Goal: Check status: Check status

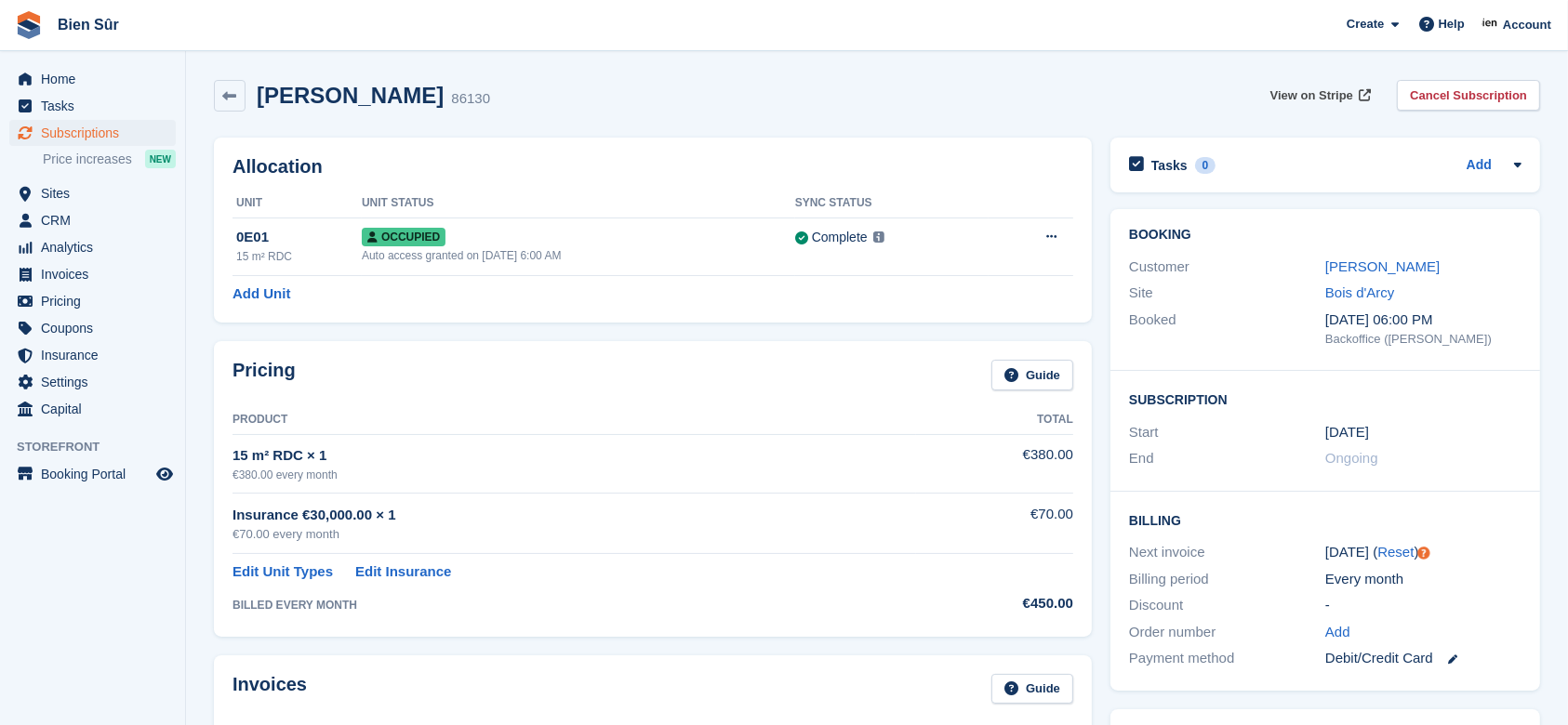
click at [1313, 91] on span "View on Stripe" at bounding box center [1311, 96] width 82 height 19
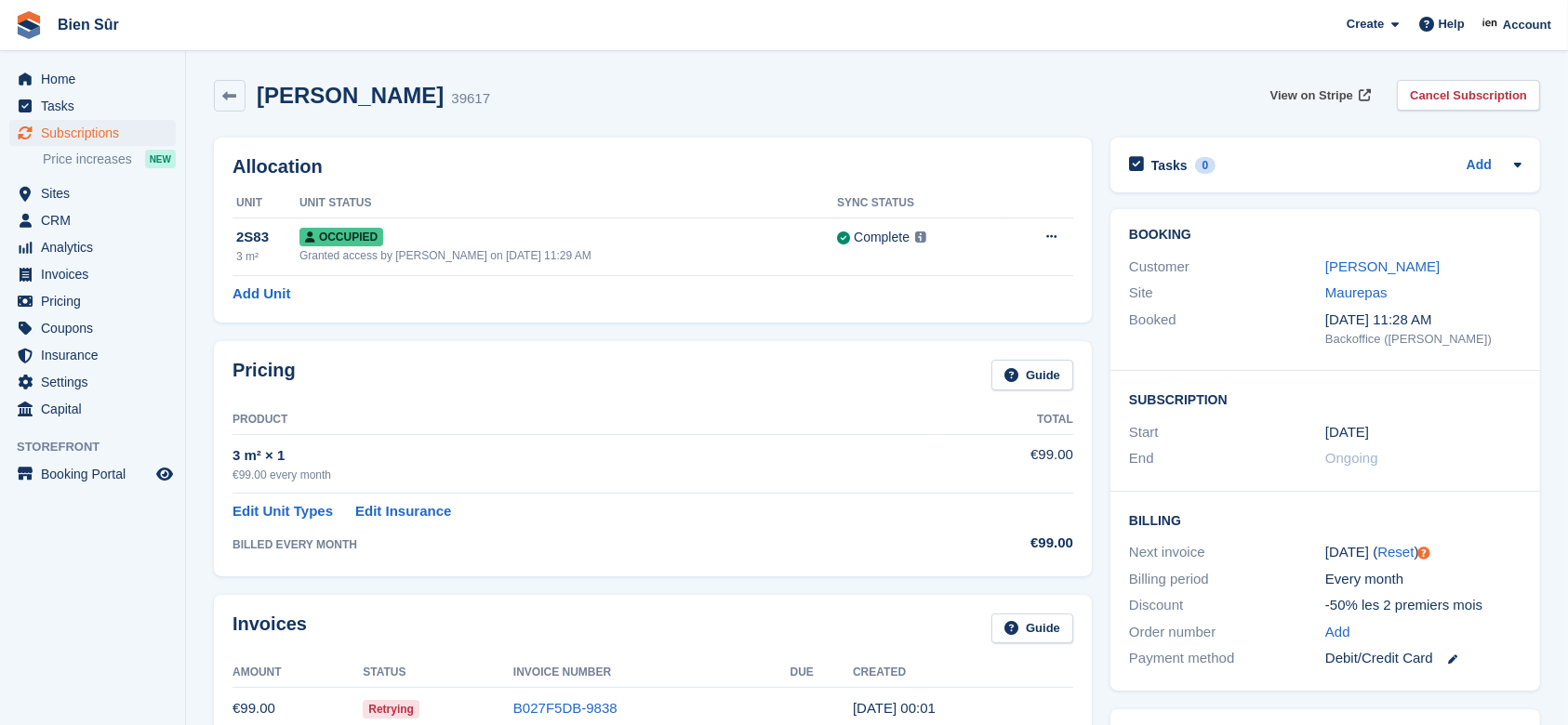
click at [1323, 86] on span "View on Stripe" at bounding box center [1311, 96] width 82 height 19
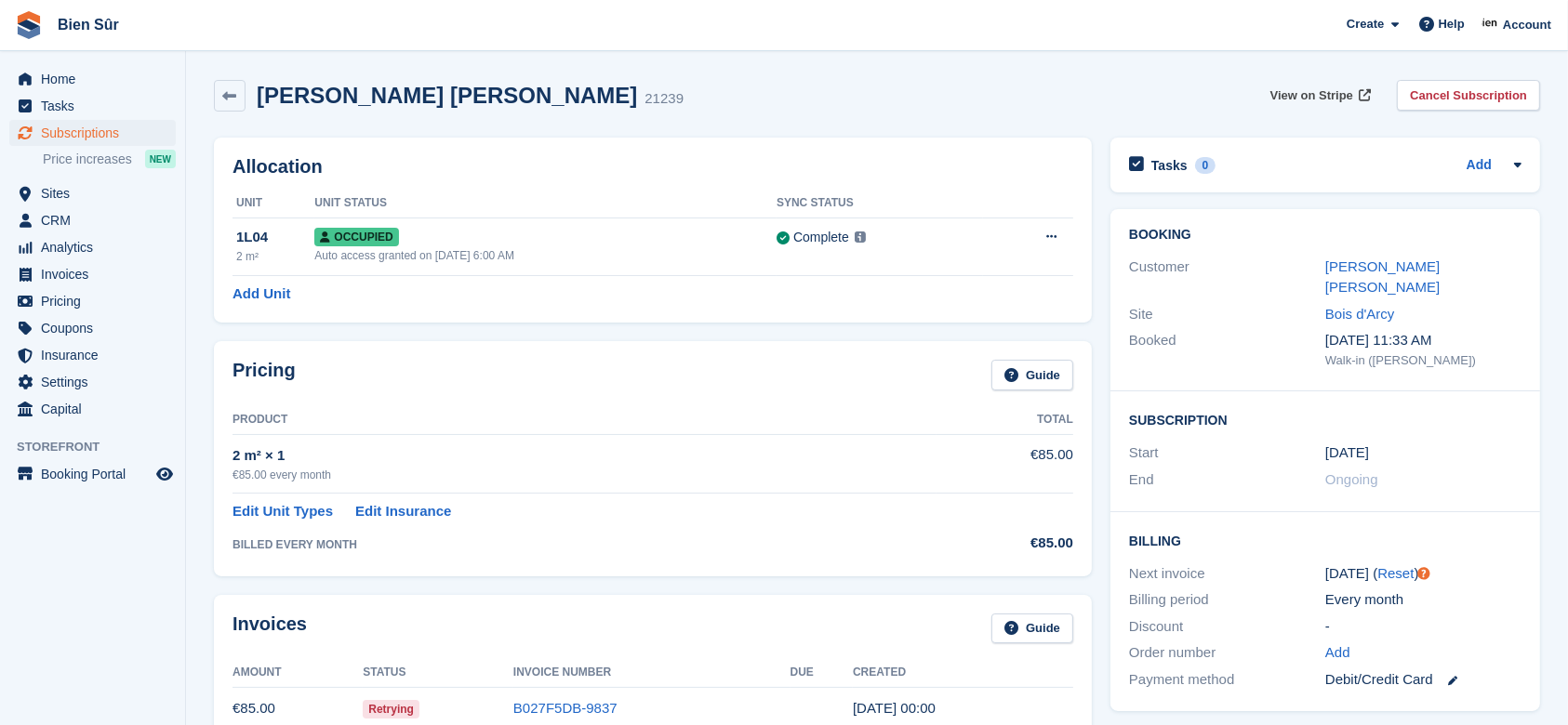
click at [1300, 89] on span "View on Stripe" at bounding box center [1311, 96] width 82 height 19
